Goal: Task Accomplishment & Management: Use online tool/utility

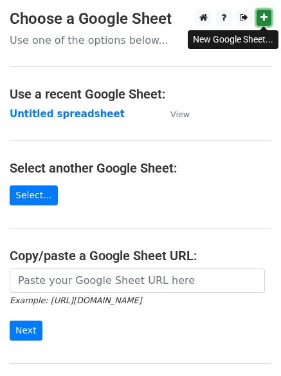
click at [268, 12] on link at bounding box center [264, 18] width 15 height 16
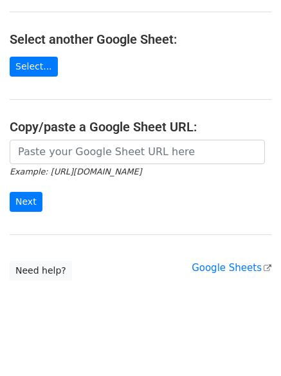
scroll to position [136, 0]
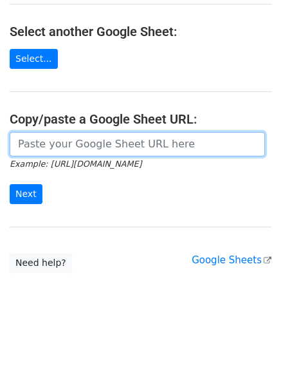
click at [41, 144] on input "url" at bounding box center [138, 144] width 256 height 24
paste input "https://docs.google.com/spreadsheets/d/1hmrdRNil4b4ohu415WPmKqpCQkstVqhZeSjAlDa…"
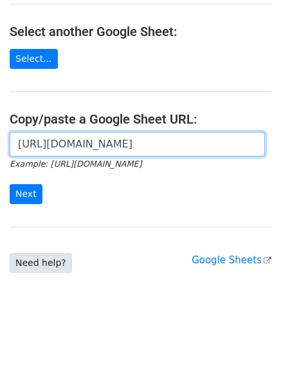
scroll to position [0, 287]
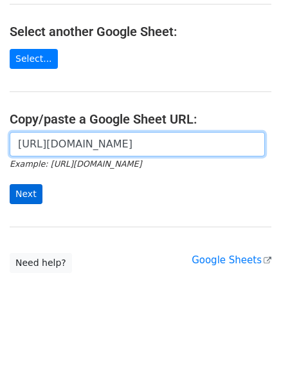
type input "https://docs.google.com/spreadsheets/d/1hmrdRNil4b4ohu415WPmKqpCQkstVqhZeSjAlDa…"
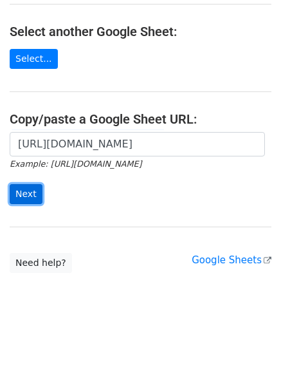
scroll to position [0, 0]
click at [22, 188] on input "Next" at bounding box center [26, 194] width 33 height 20
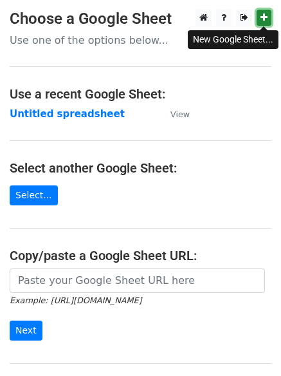
click at [269, 14] on link at bounding box center [264, 18] width 15 height 16
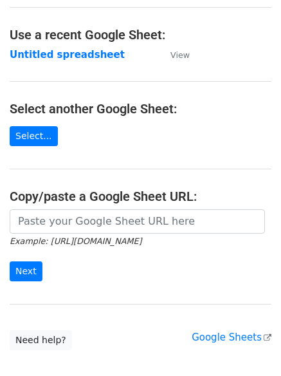
scroll to position [129, 0]
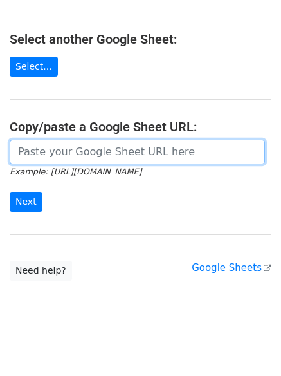
click at [35, 154] on input "url" at bounding box center [138, 152] width 256 height 24
paste input "https://docs.google.com/spreadsheets/d/12zLyQtkbzoGGLFuaUe8Ij8ZqYiqMVPu2-oDkOGG…"
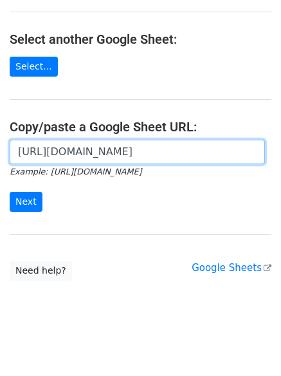
scroll to position [0, 288]
type input "https://docs.google.com/spreadsheets/d/12zLyQtkbzoGGLFuaUe8Ij8ZqYiqMVPu2-oDkOGG…"
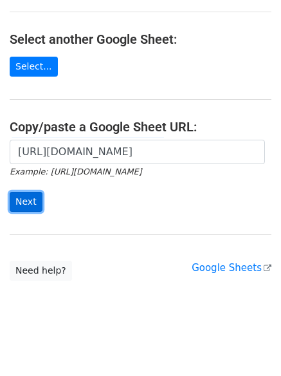
scroll to position [0, 0]
click at [18, 203] on input "Next" at bounding box center [26, 202] width 33 height 20
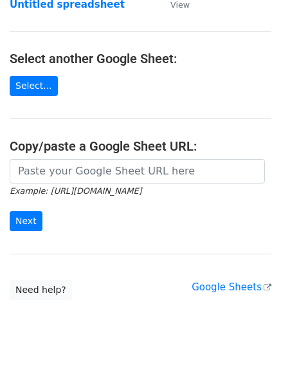
scroll to position [129, 0]
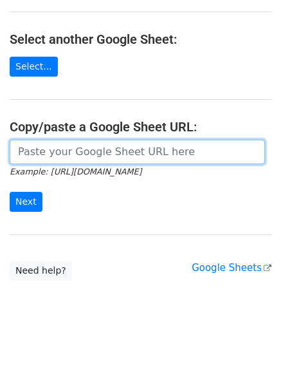
click at [37, 153] on input "url" at bounding box center [138, 152] width 256 height 24
paste input "https://docs.google.com/spreadsheets/d/12zLyQtkbzoGGLFuaUe8Ij8ZqYiqMVPu2-oDkOGG…"
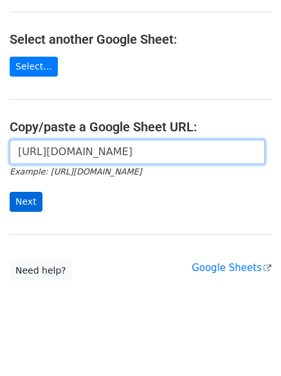
scroll to position [0, 288]
type input "https://docs.google.com/spreadsheets/d/12zLyQtkbzoGGLFuaUe8Ij8ZqYiqMVPu2-oDkOGG…"
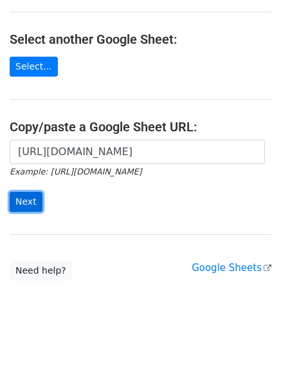
scroll to position [0, 0]
click at [22, 202] on input "Next" at bounding box center [26, 202] width 33 height 20
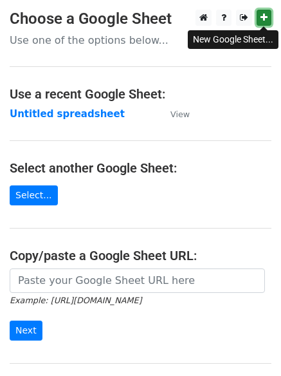
click at [267, 21] on icon at bounding box center [264, 17] width 7 height 9
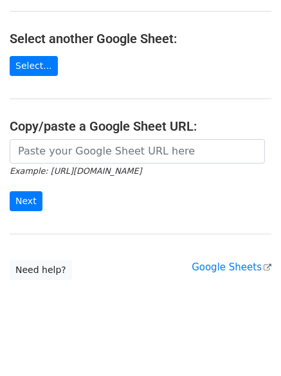
scroll to position [136, 0]
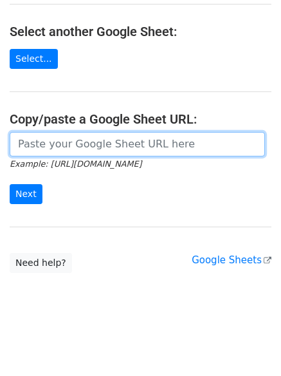
click at [37, 142] on input "url" at bounding box center [138, 144] width 256 height 24
paste input "https://docs.google.com/spreadsheets/d/1ir6JXiD-RO6hhhnkS56LhvoHssgSyjYscantx@g…"
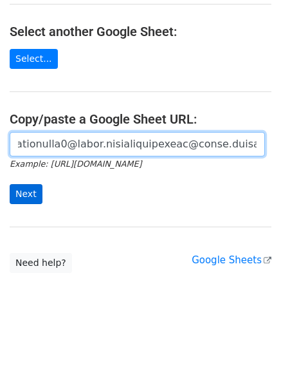
type input "https://docs.google.com/spreadsheets/d/1ir6JXiD-RO6hhhnkS56LhvoHssgSyjYscantx@g…"
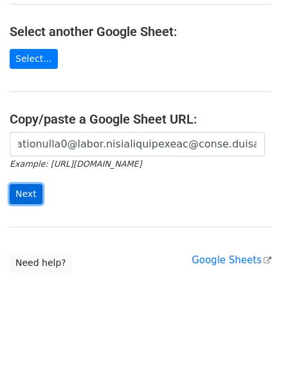
scroll to position [0, 0]
click at [29, 191] on input "Next" at bounding box center [26, 194] width 33 height 20
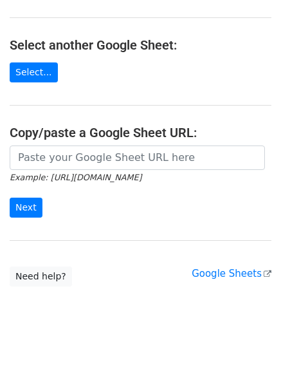
scroll to position [192, 0]
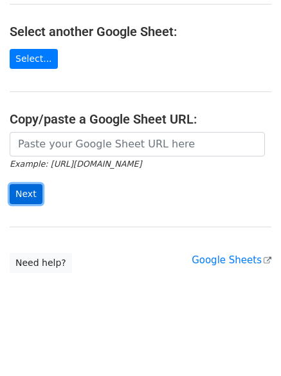
click at [23, 189] on input "Next" at bounding box center [26, 194] width 33 height 20
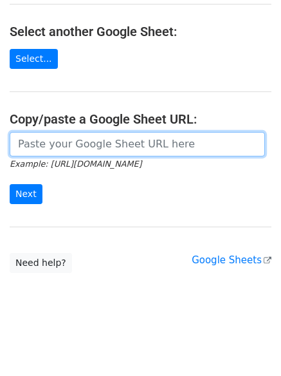
click at [43, 152] on input "url" at bounding box center [138, 144] width 256 height 24
click at [31, 138] on input "url" at bounding box center [138, 144] width 256 height 24
paste input "https://docs.google.com/spreadsheets/d/1ir6JXiD-RO6hhhnkS56LhvoHssgSyjYscantx@g…"
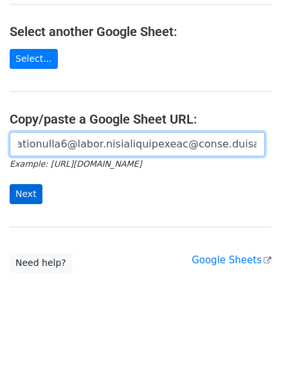
type input "https://docs.google.com/spreadsheets/d/1ir6JXiD-RO6hhhnkS56LhvoHssgSyjYscantx@g…"
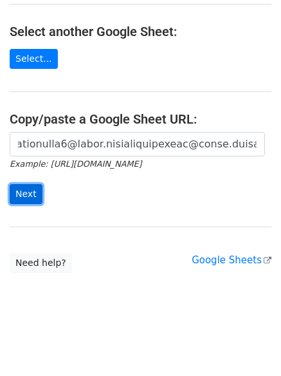
scroll to position [0, 0]
click at [17, 196] on input "Next" at bounding box center [26, 194] width 33 height 20
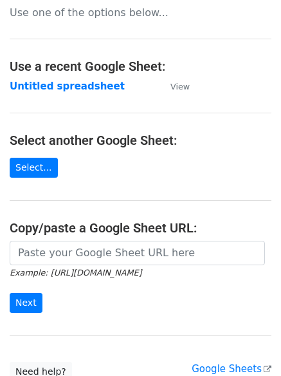
scroll to position [192, 0]
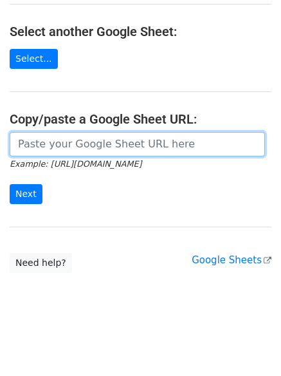
click at [53, 146] on input "url" at bounding box center [138, 144] width 256 height 24
paste input "https://docs.google.com/spreadsheets/d/1ir6JXiD-RO6hhhnkS56LhvoHssgSyjYYiVBMfsR…"
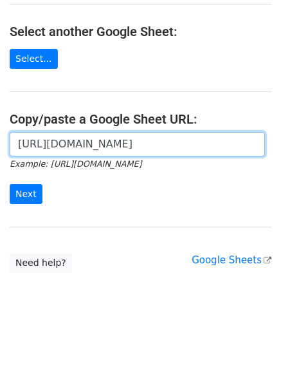
scroll to position [0, 267]
type input "https://docs.google.com/spreadsheets/d/1ir6JXiD-RO6hhhnkS56LhvoHssgSyjYYiVBMfsR…"
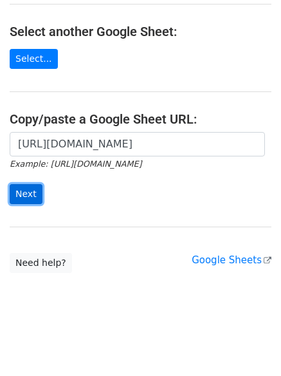
scroll to position [0, 0]
click at [27, 192] on input "Next" at bounding box center [26, 194] width 33 height 20
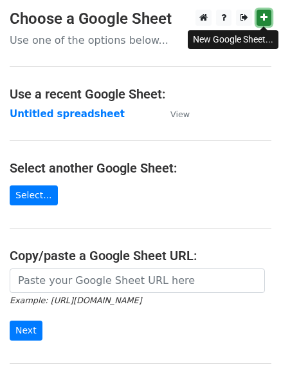
click at [266, 21] on icon at bounding box center [264, 17] width 7 height 9
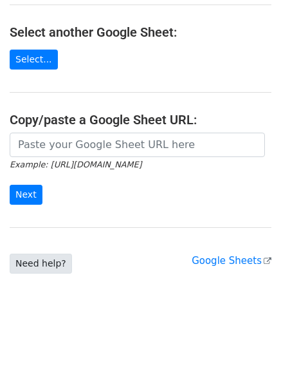
scroll to position [136, 0]
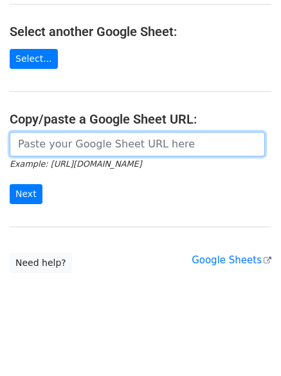
click at [57, 144] on input "url" at bounding box center [138, 144] width 256 height 24
paste input "https://docs.google.com/spreadsheets/d/1r7lZh79z3XZsvHrWpNIMxVM58sTOvMmfGQE6ETb…"
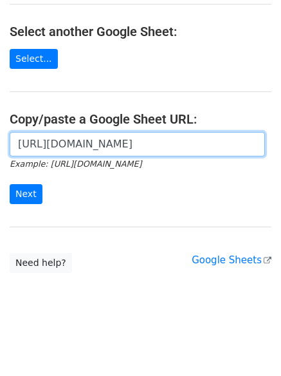
scroll to position [0, 293]
type input "https://docs.google.com/spreadsheets/d/1r7lZh79z3XZsvHrWpNIMxVM58sTOvMmfGQE6ETb…"
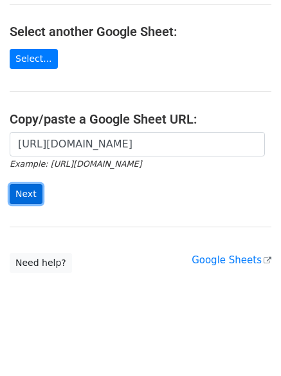
scroll to position [0, 0]
click at [19, 194] on input "Next" at bounding box center [26, 194] width 33 height 20
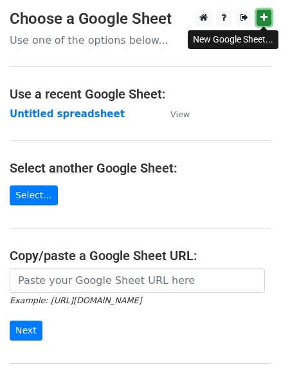
click at [270, 10] on link at bounding box center [264, 18] width 15 height 16
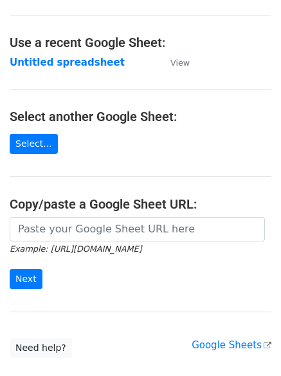
scroll to position [136, 0]
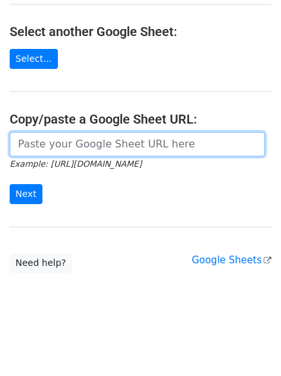
click at [33, 140] on input "url" at bounding box center [138, 144] width 256 height 24
paste input "https://docs.google.com/spreadsheets/d/17VhzN14V7sDtOMO-qkhPtc571jGmzXVedSFfhpk…"
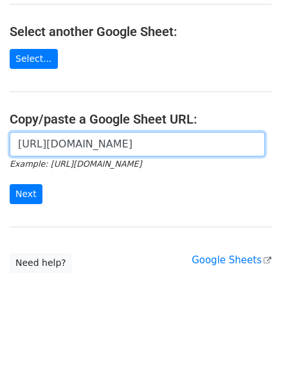
scroll to position [0, 284]
type input "https://docs.google.com/spreadsheets/d/17VhzN14V7sDtOMO-qkhPtc571jGmzXVedSFfhpk…"
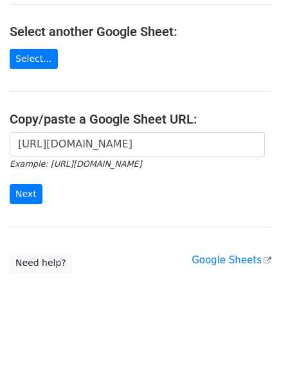
scroll to position [0, 0]
click at [23, 183] on form "https://docs.google.com/spreadsheets/d/17VhzN14V7sDtOMO-qkhPtc571jGmzXVedSFfhpk…" at bounding box center [141, 168] width 262 height 72
click at [23, 186] on input "Next" at bounding box center [26, 194] width 33 height 20
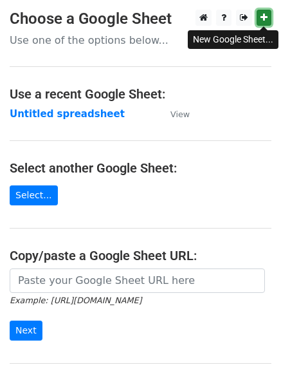
click at [271, 16] on link at bounding box center [264, 18] width 15 height 16
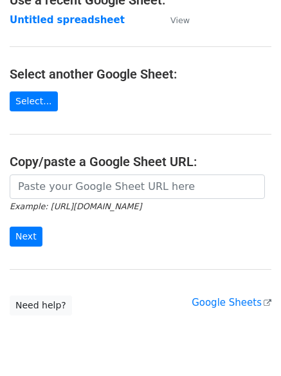
scroll to position [72, 0]
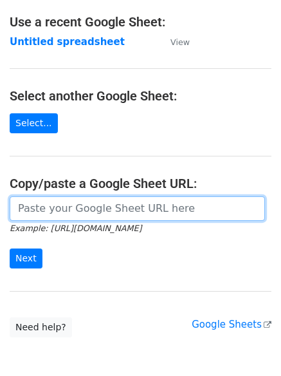
click at [50, 212] on input "url" at bounding box center [138, 208] width 256 height 24
paste input "[URL][DOMAIN_NAME]"
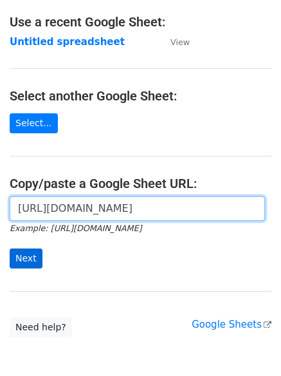
type input "[URL][DOMAIN_NAME]"
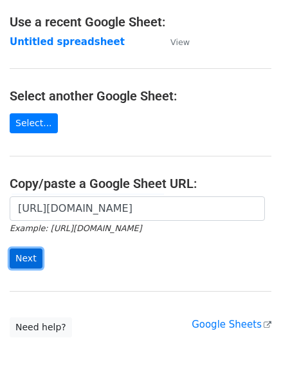
scroll to position [0, 0]
click at [22, 259] on input "Next" at bounding box center [26, 259] width 33 height 20
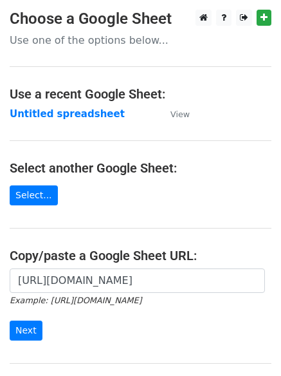
scroll to position [72, 0]
